Goal: Navigation & Orientation: Find specific page/section

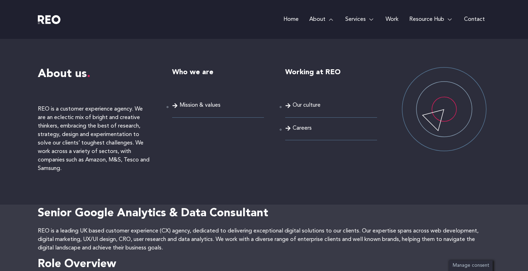
click at [308, 128] on span "Careers" at bounding box center [302, 129] width 19 height 10
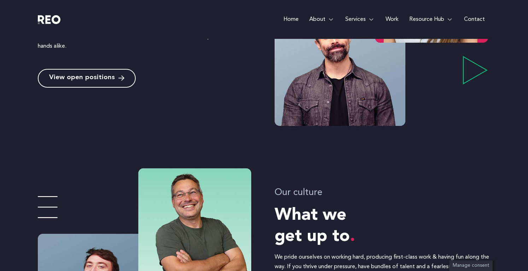
click at [110, 81] on span "View open positions" at bounding box center [82, 78] width 66 height 7
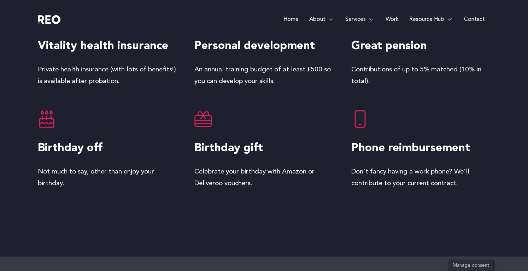
scroll to position [1166, 0]
